Goal: Task Accomplishment & Management: Use online tool/utility

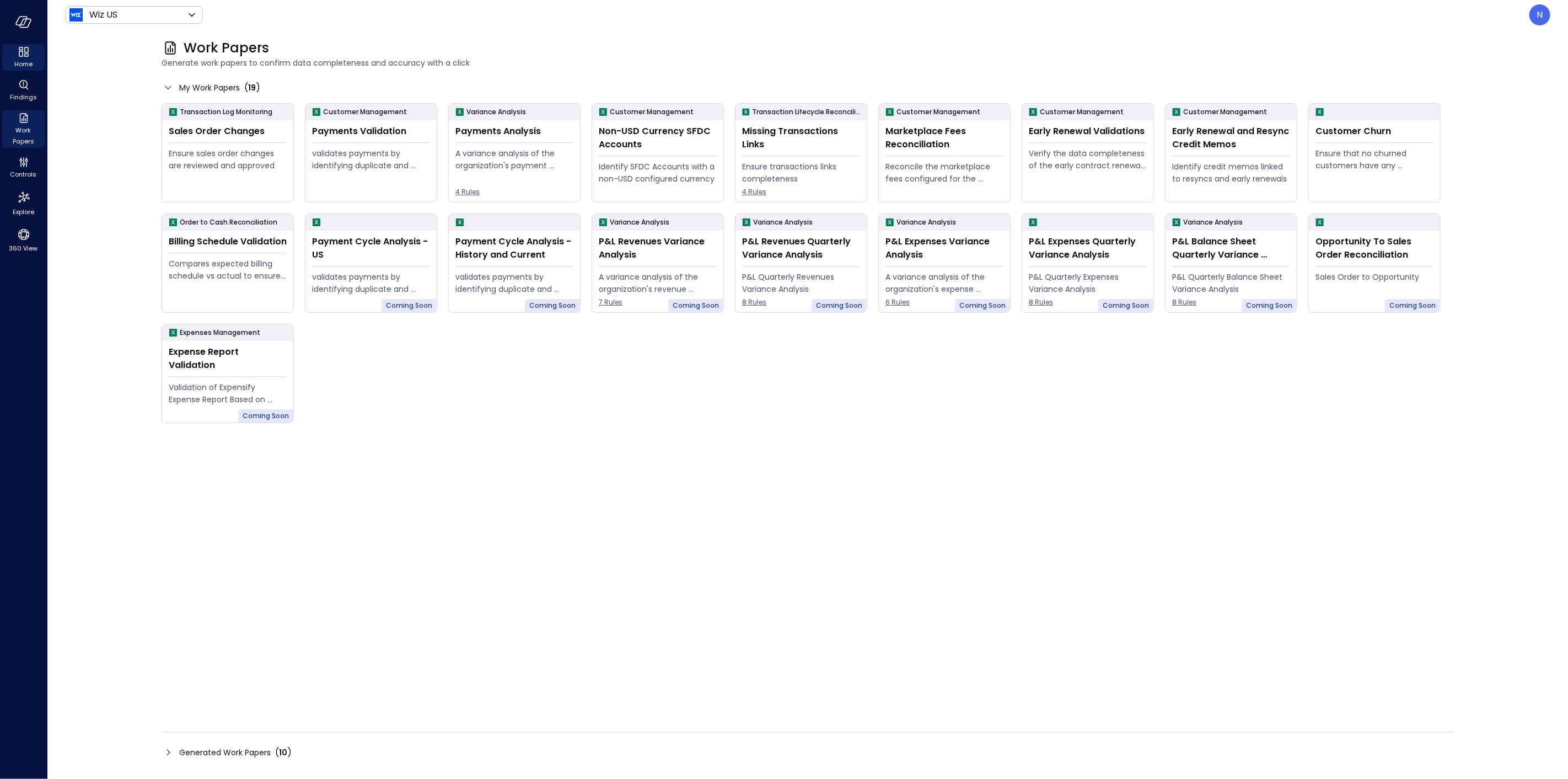
click at [23, 53] on icon "Home" at bounding box center [24, 52] width 13 height 13
click at [27, 21] on icon "button" at bounding box center [23, 22] width 16 height 12
click at [73, 52] on div "Wiz US ****** ​ N Work Papers Generate work papers to confirm data completeness…" at bounding box center [808, 389] width 1521 height 779
click at [128, 15] on body "Home Findings Work Papers Controls Explore 360 View Wiz US ****** ​ N Work Pape…" at bounding box center [784, 389] width 1568 height 779
click at [271, 20] on div at bounding box center [784, 389] width 1568 height 779
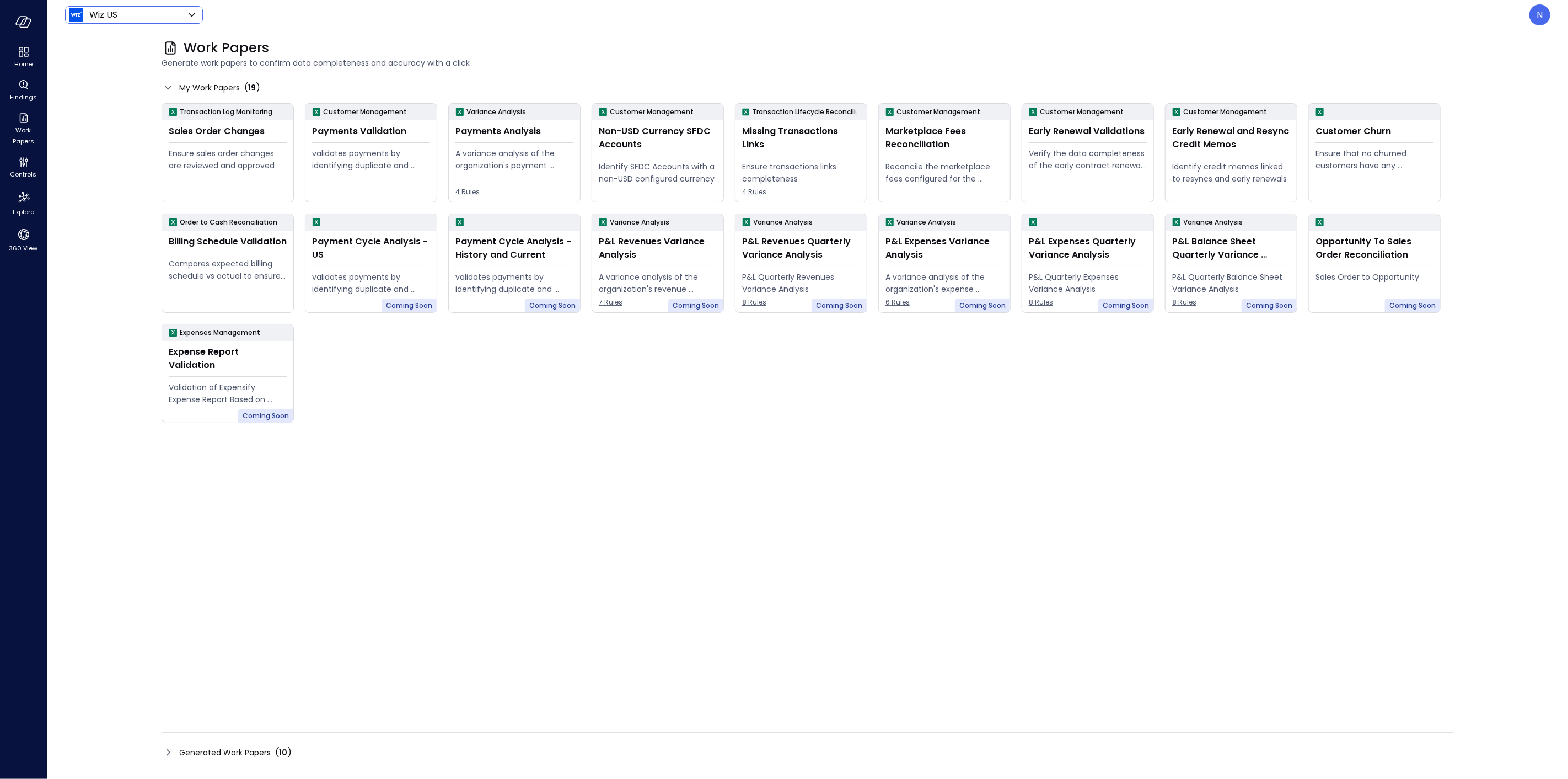
click at [55, 32] on div "Wiz US ****** ​ N Work Papers Generate work papers to confirm data completeness…" at bounding box center [808, 389] width 1521 height 779
click at [9, 22] on div at bounding box center [23, 22] width 47 height 44
click at [26, 21] on icon "button" at bounding box center [23, 22] width 16 height 12
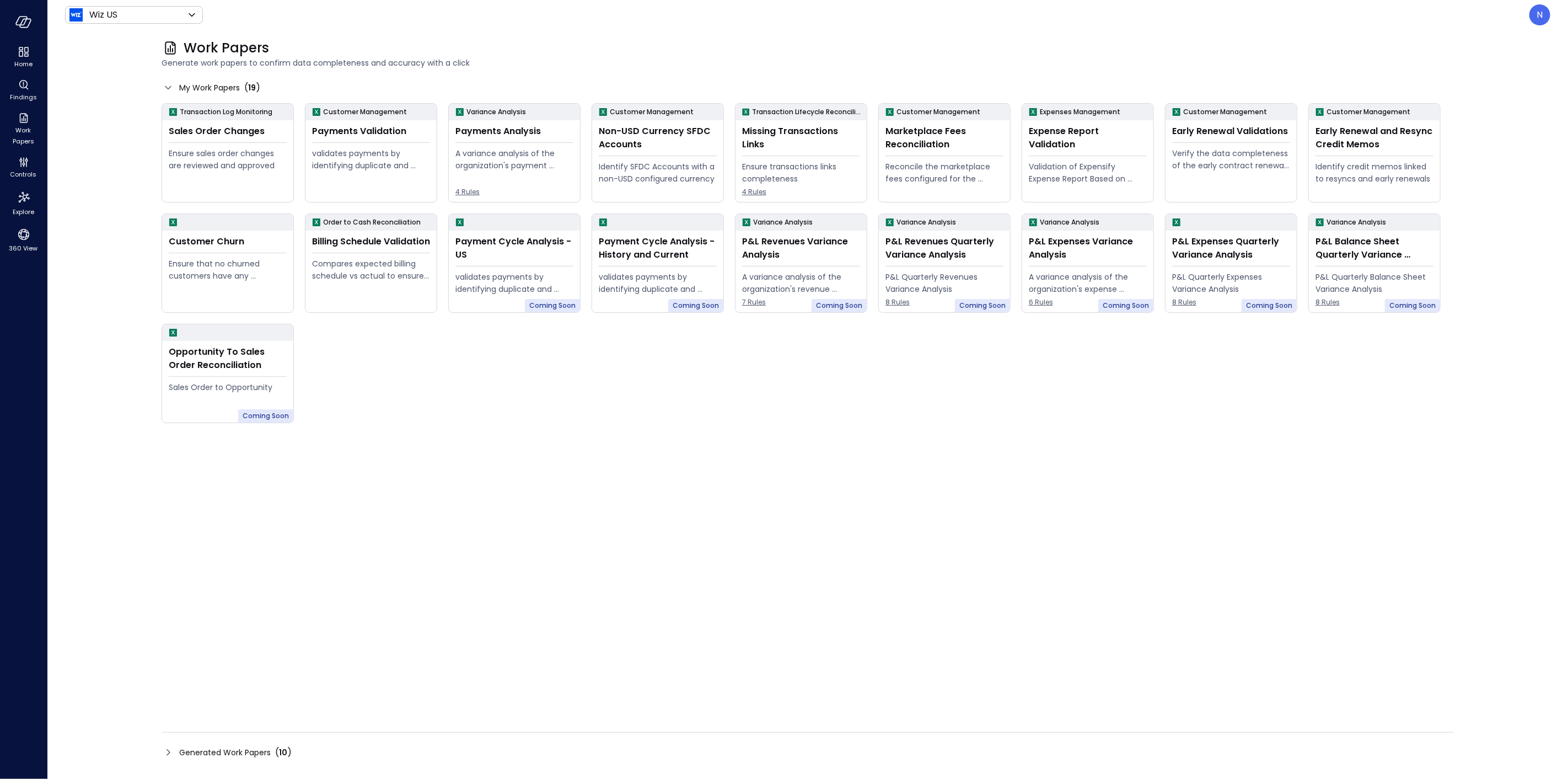
click at [1033, 442] on div "Transaction Log Monitoring Sales Order Changes Ensure sales order changes are r…" at bounding box center [807, 403] width 1292 height 600
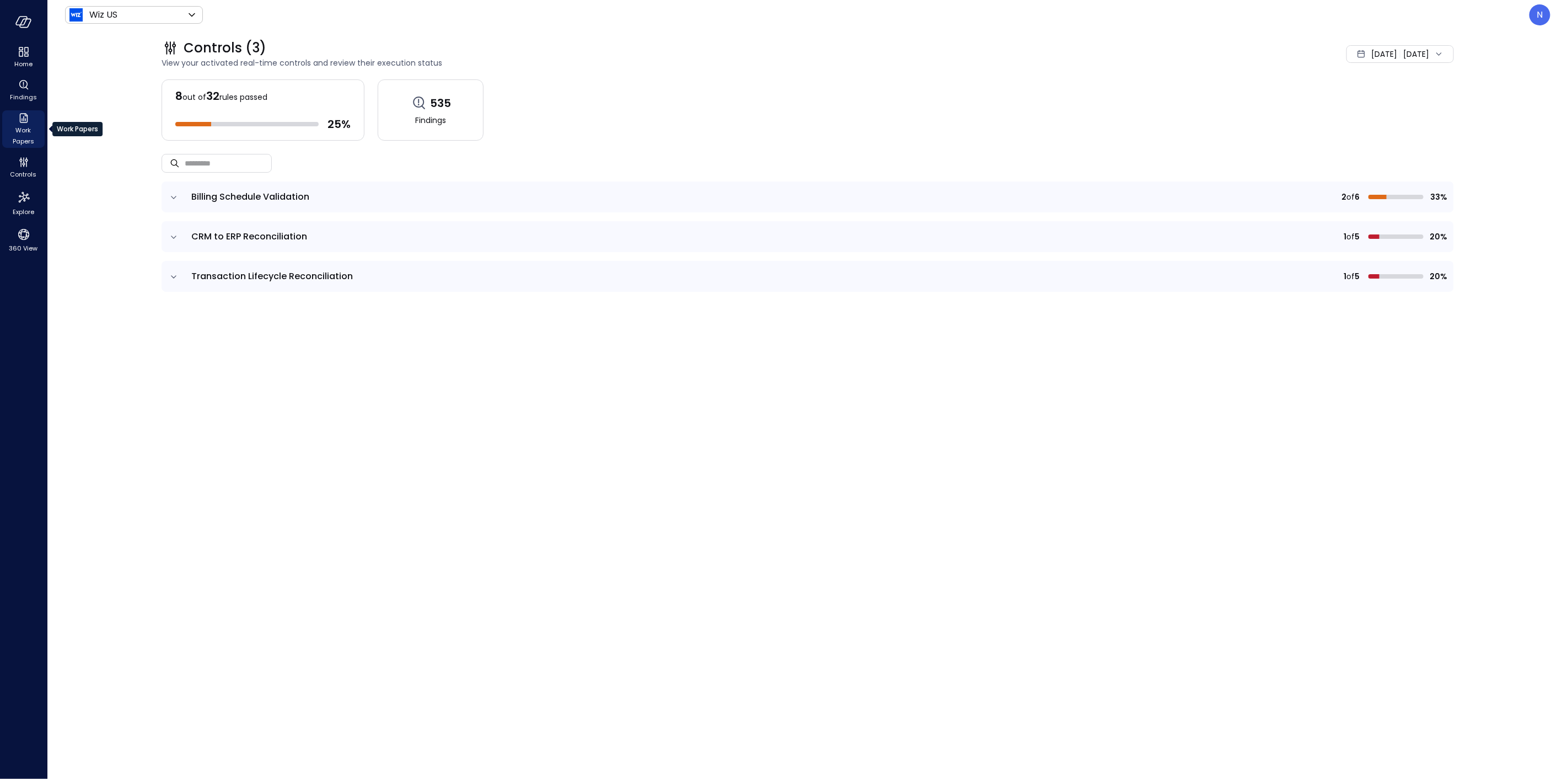
click at [23, 117] on icon "Work Papers" at bounding box center [24, 118] width 9 height 10
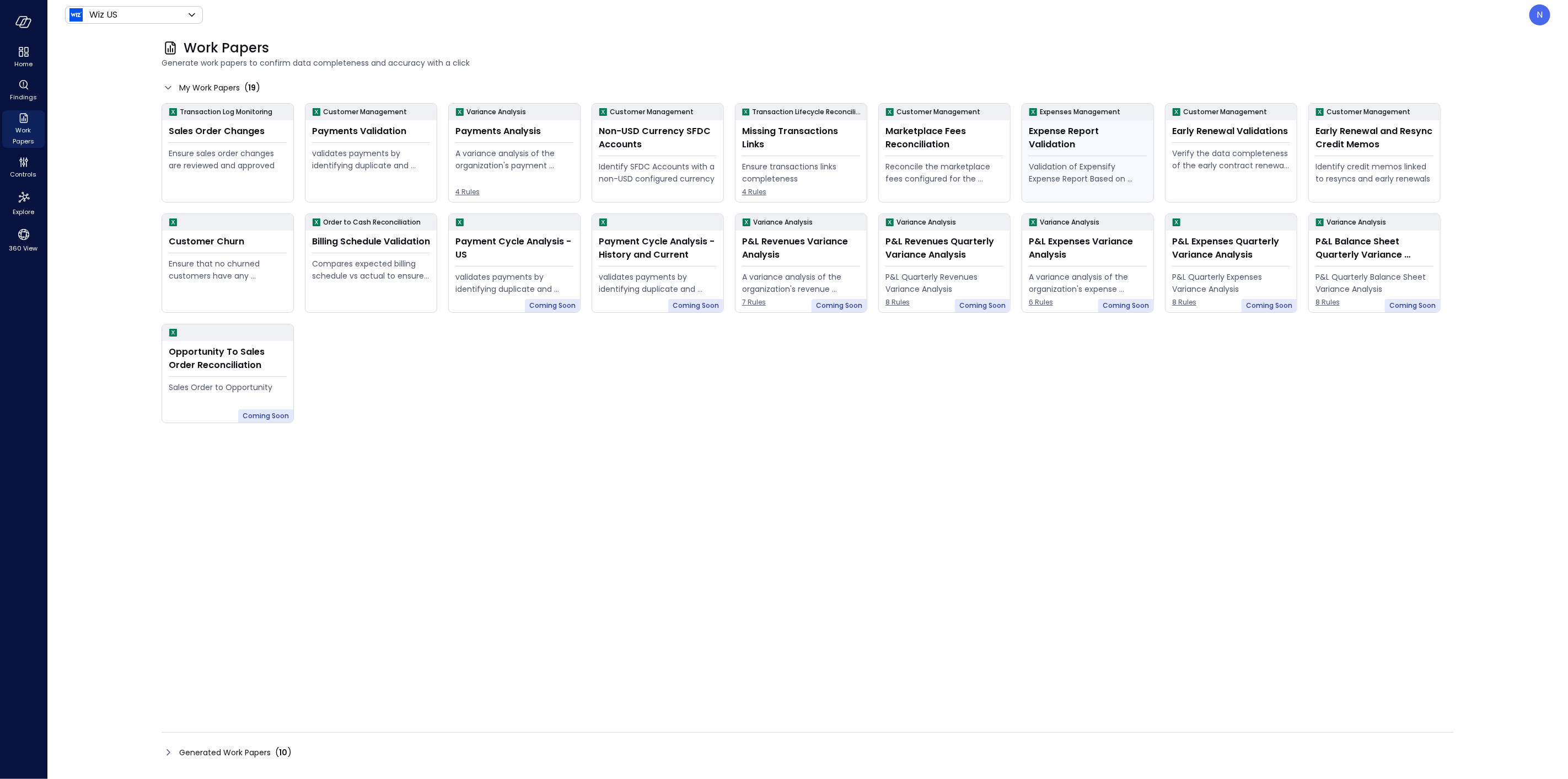
click at [1040, 146] on div "Expense Report Validation Validation of Expensify Expense Report Based on policy" at bounding box center [1088, 161] width 131 height 82
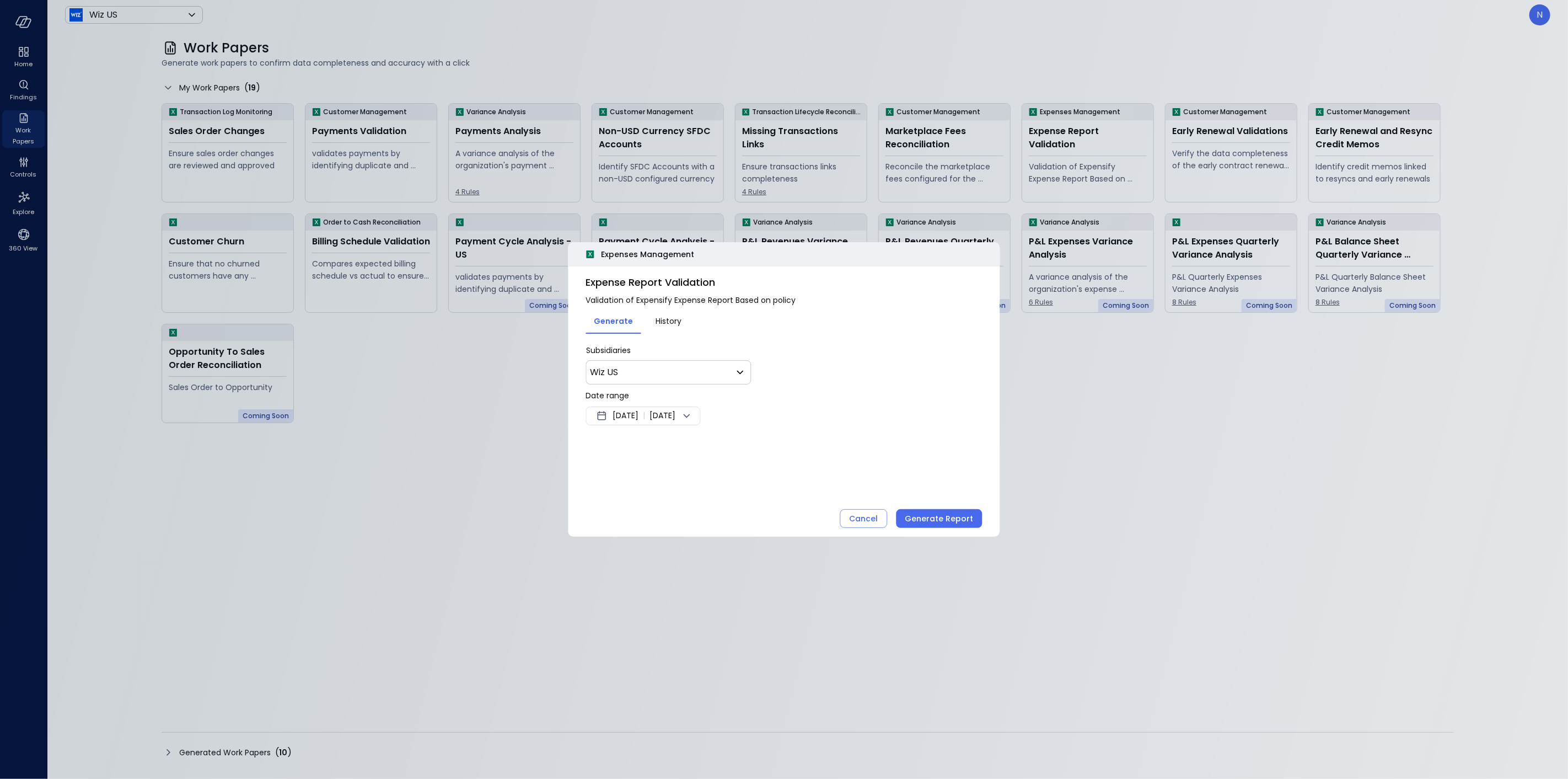
click at [631, 411] on span "[DATE]" at bounding box center [626, 416] width 26 height 13
click at [676, 328] on div at bounding box center [784, 389] width 1568 height 779
click at [678, 319] on span "History" at bounding box center [668, 321] width 26 height 12
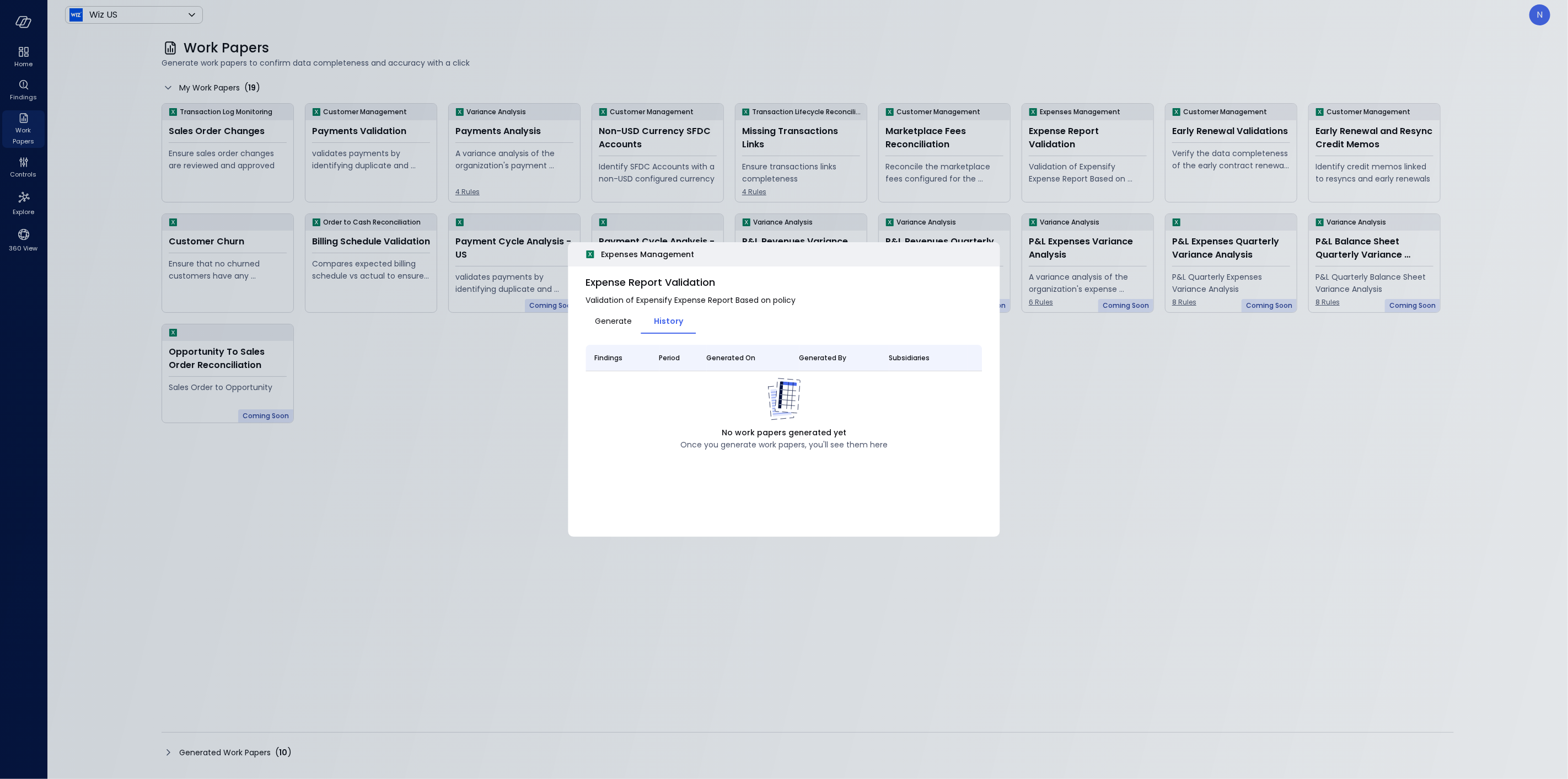
click at [618, 318] on span "Generate" at bounding box center [613, 321] width 37 height 12
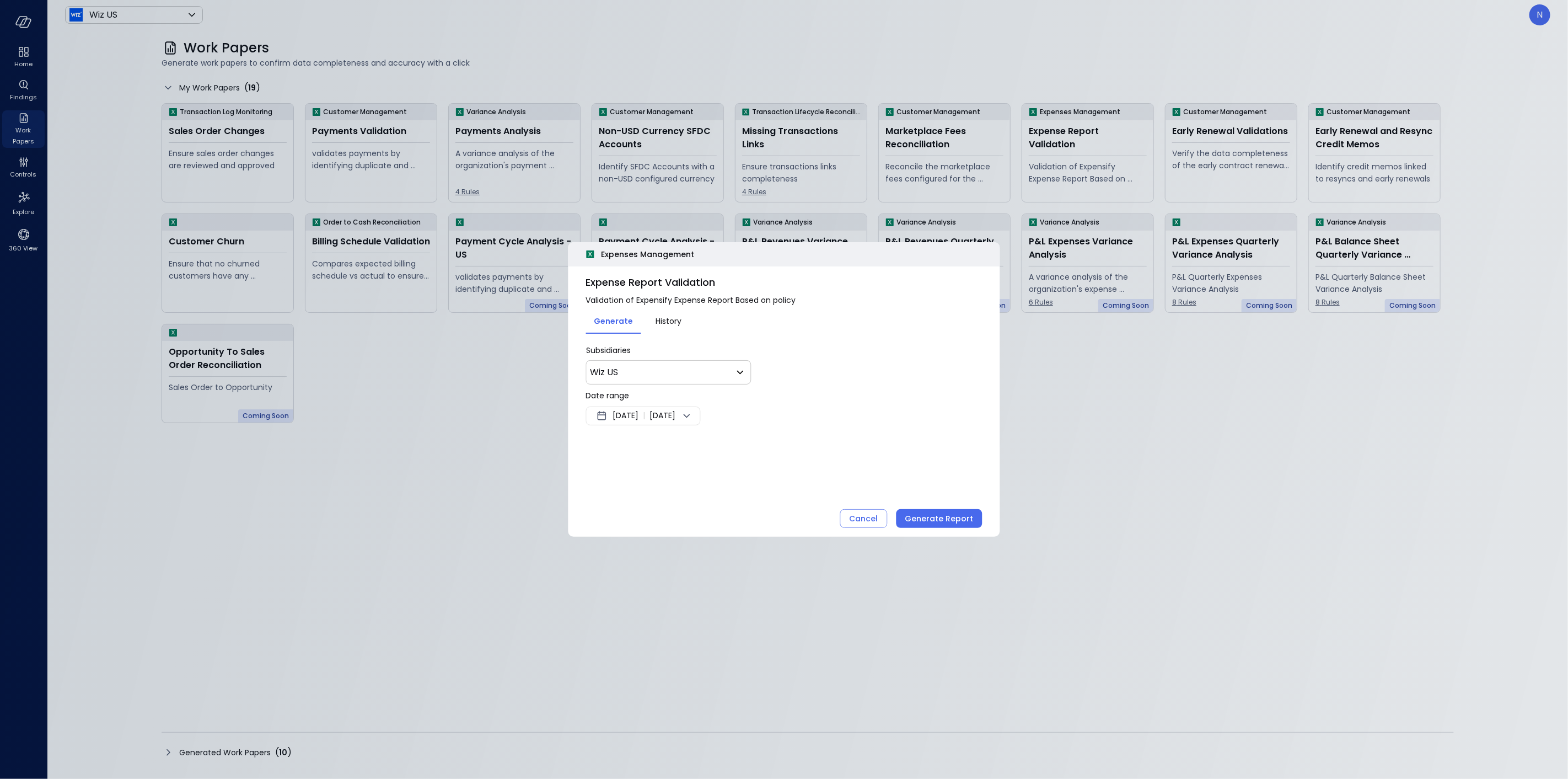
click at [609, 423] on div "[DATE] | [DATE]" at bounding box center [643, 416] width 114 height 19
click at [721, 446] on button "<" at bounding box center [727, 445] width 20 height 20
click at [721, 445] on button "<" at bounding box center [727, 445] width 20 height 20
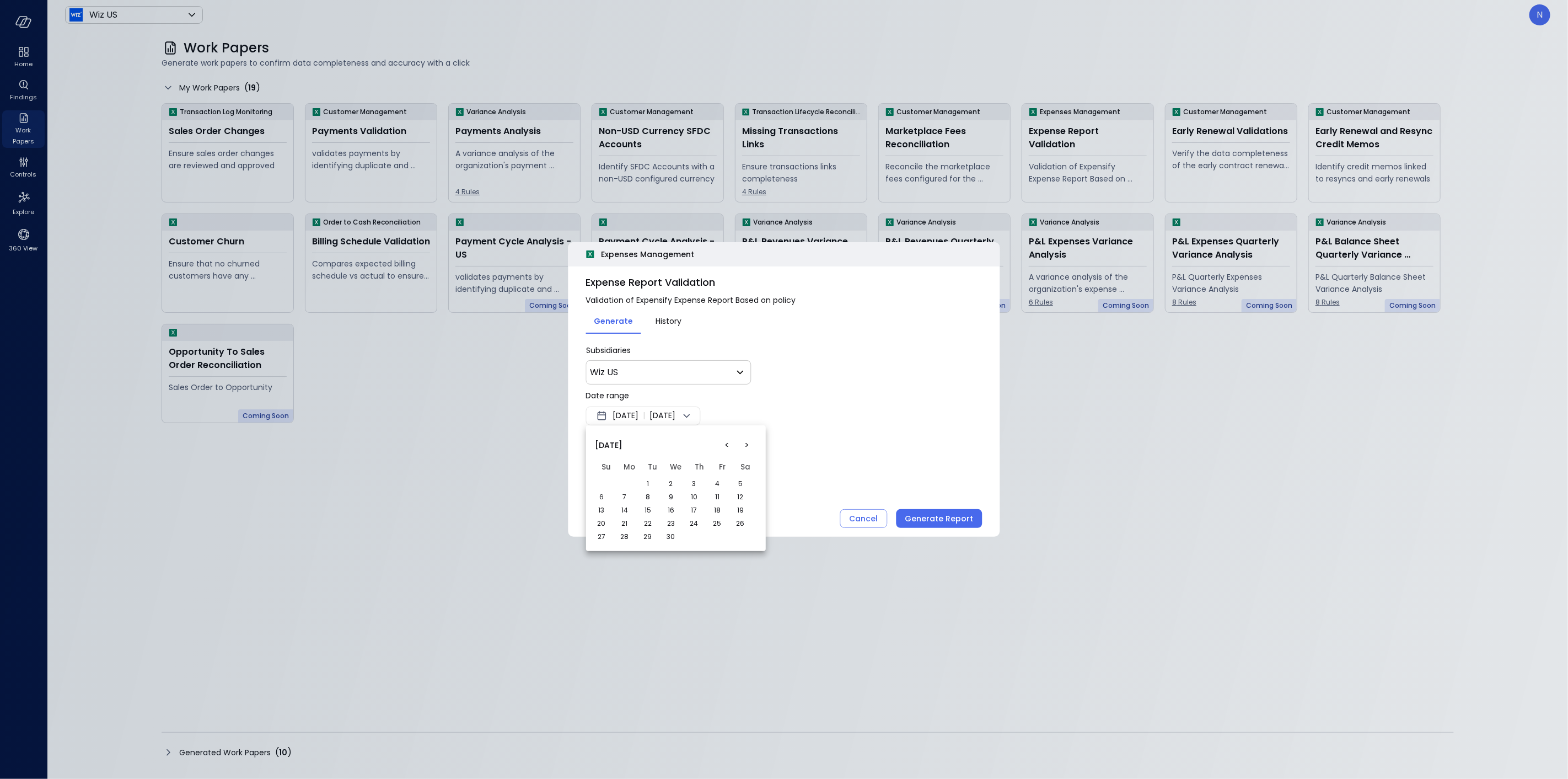
click at [721, 445] on button "<" at bounding box center [727, 445] width 20 height 20
click at [668, 484] on button "1" at bounding box center [671, 484] width 12 height 12
click at [853, 412] on div at bounding box center [784, 389] width 1568 height 779
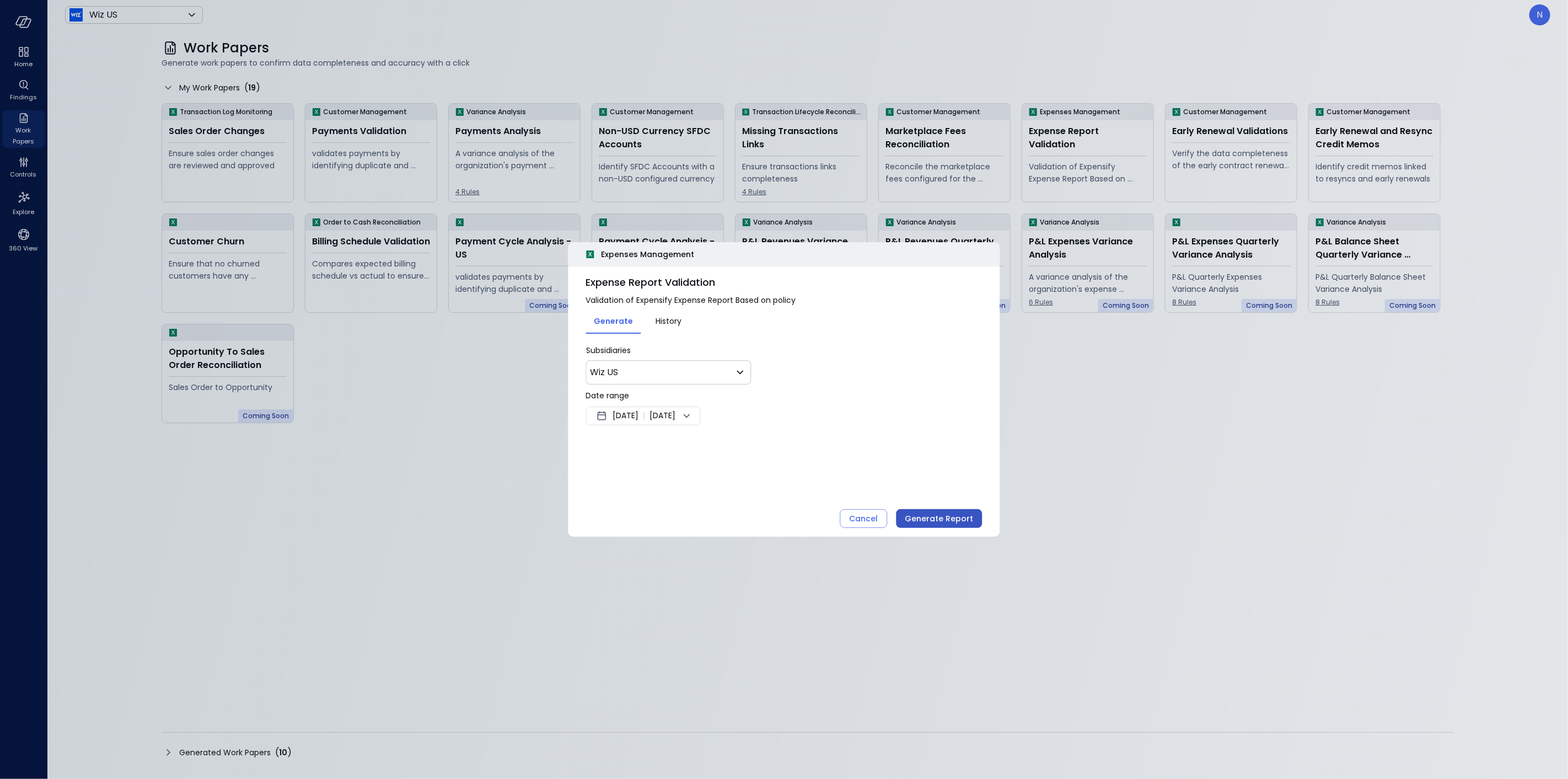
click at [945, 510] on button "Generate Report" at bounding box center [939, 518] width 86 height 19
